Goal: Information Seeking & Learning: Learn about a topic

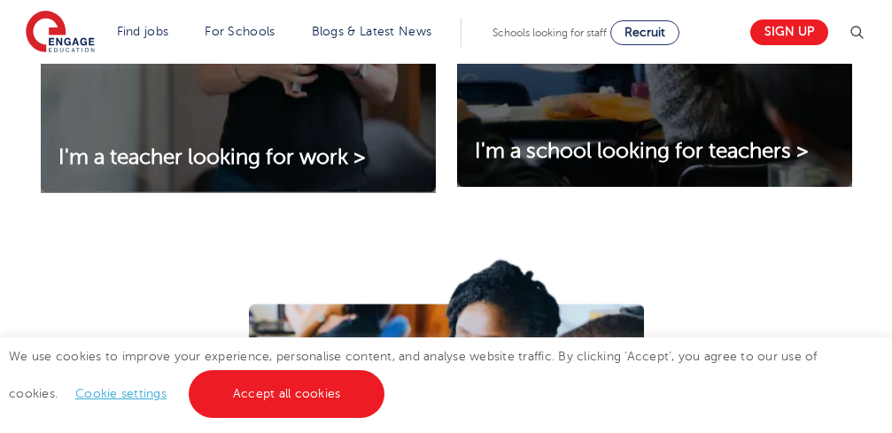
scroll to position [860, 0]
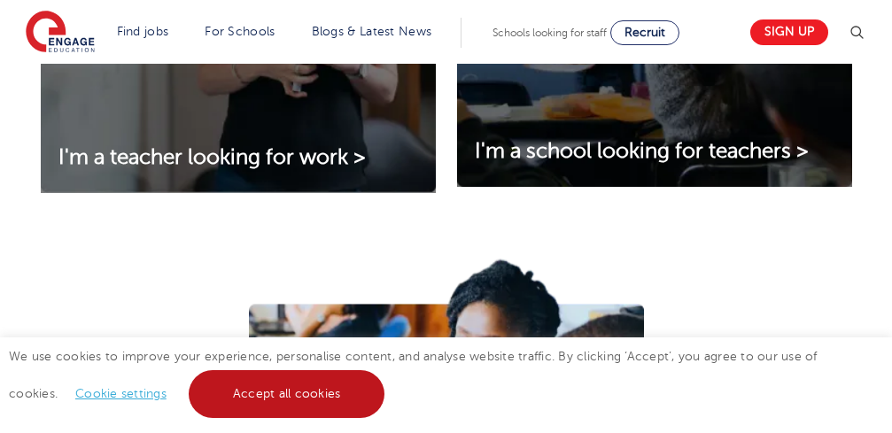
click at [275, 389] on link "Accept all cookies" at bounding box center [287, 394] width 197 height 48
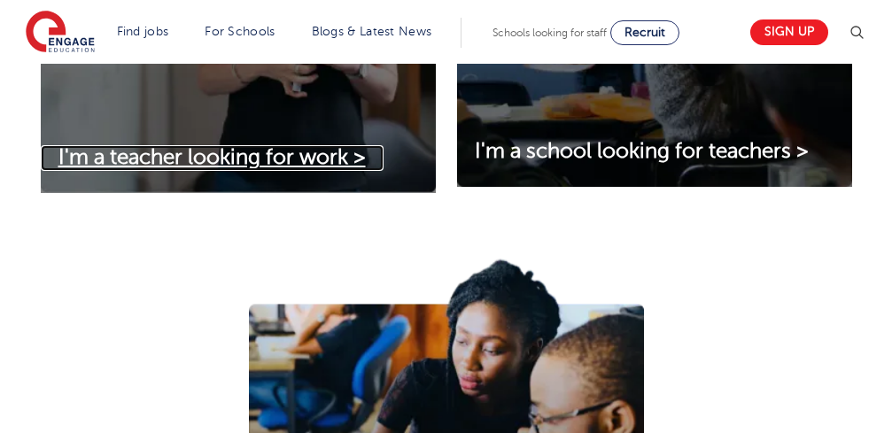
click at [314, 157] on span "I'm a teacher looking for work >" at bounding box center [211, 157] width 307 height 24
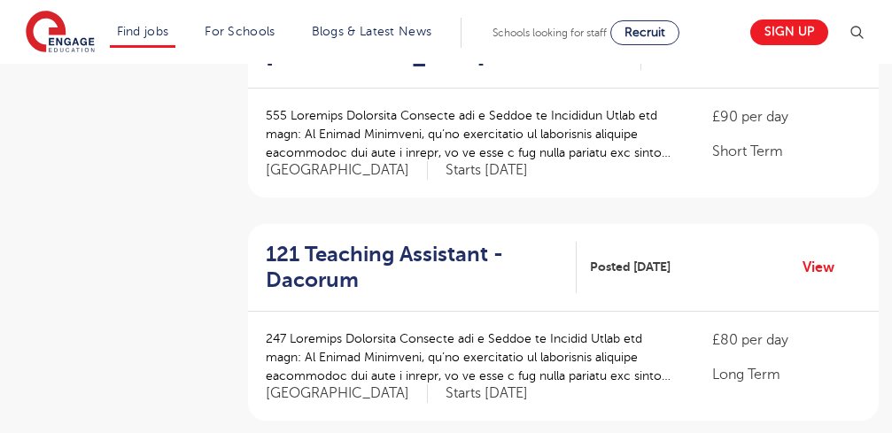
scroll to position [423, 0]
